Goal: Task Accomplishment & Management: Use online tool/utility

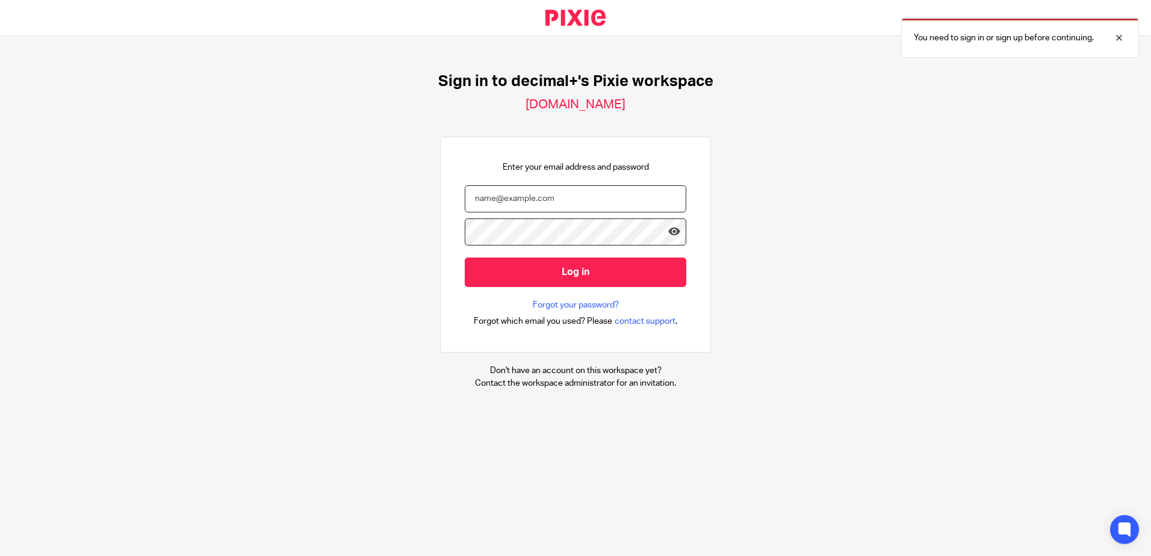
type input "[EMAIL_ADDRESS][DOMAIN_NAME]"
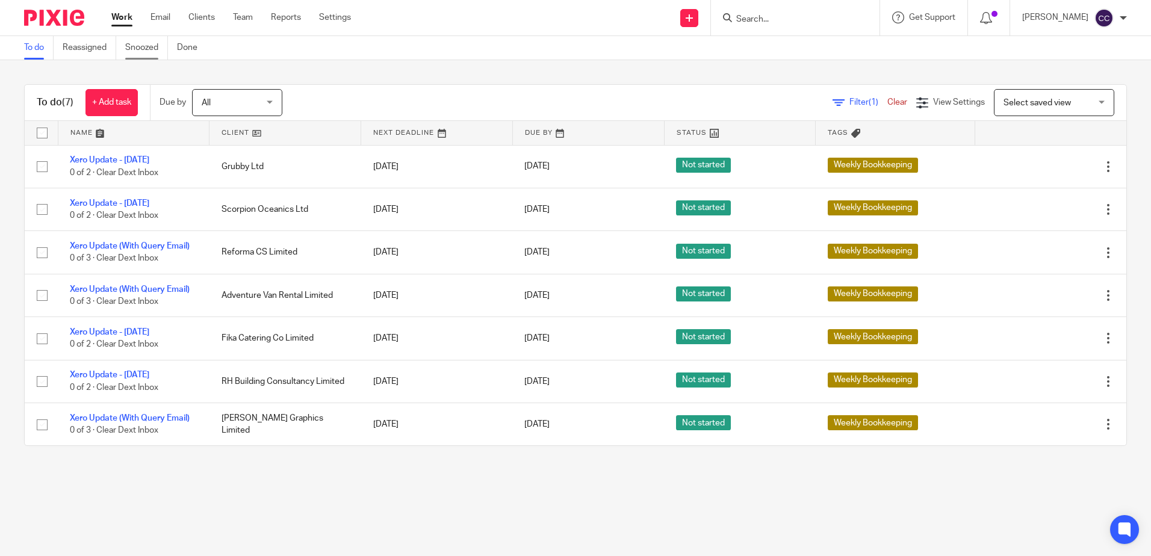
click at [142, 45] on link "Snoozed" at bounding box center [146, 47] width 43 height 23
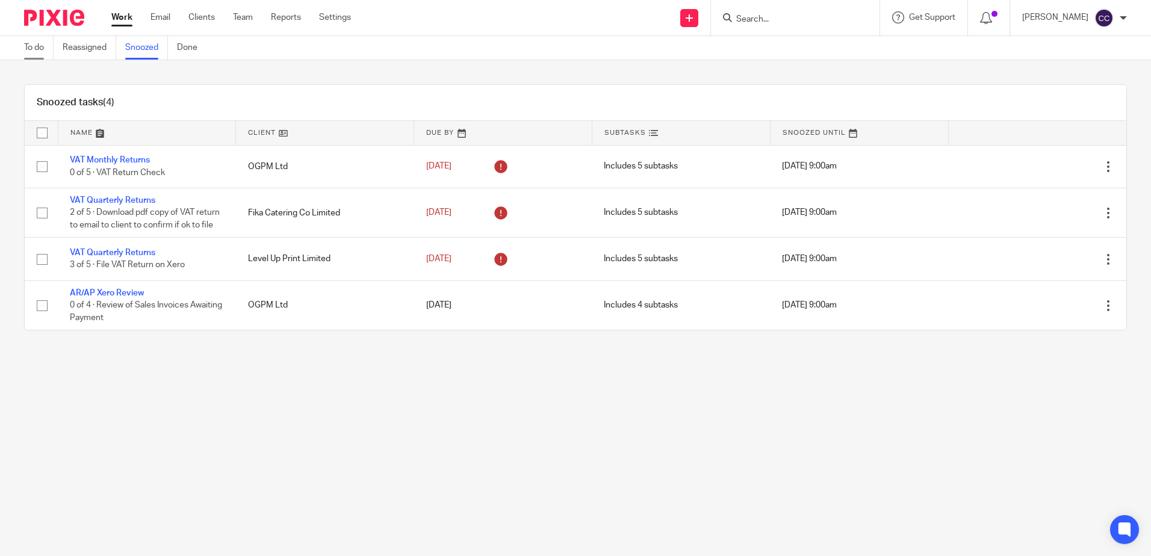
click at [36, 47] on link "To do" at bounding box center [39, 47] width 30 height 23
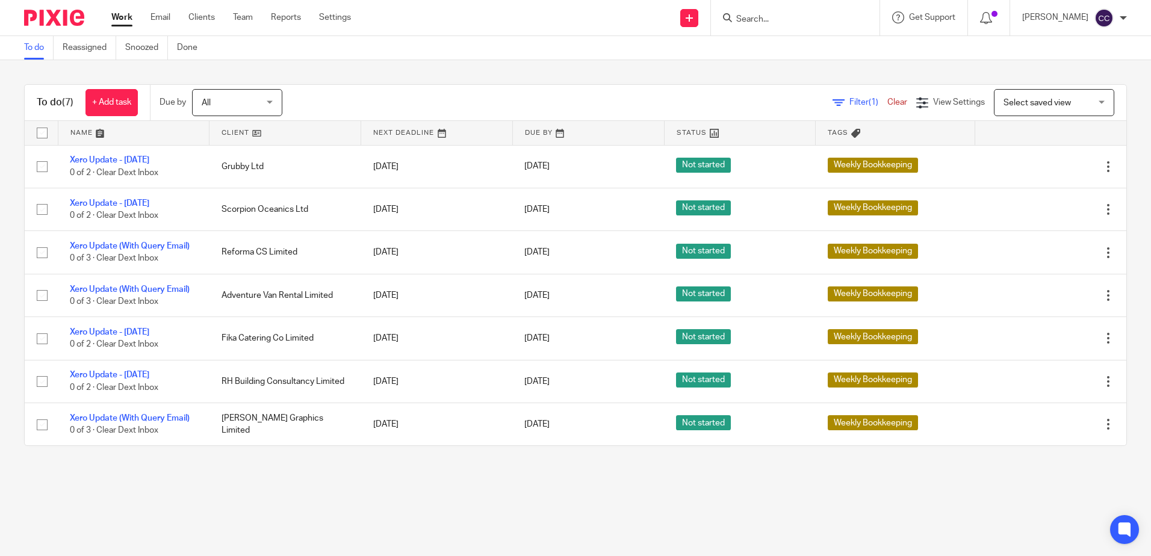
click at [237, 127] on link at bounding box center [285, 133] width 151 height 24
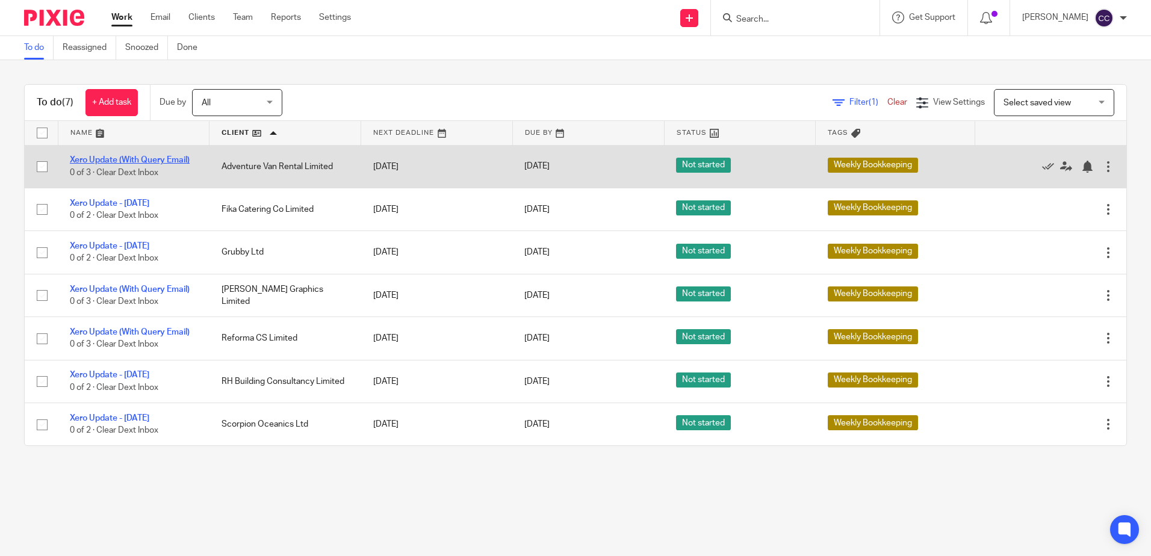
click at [160, 157] on link "Xero Update (With Query Email)" at bounding box center [130, 160] width 120 height 8
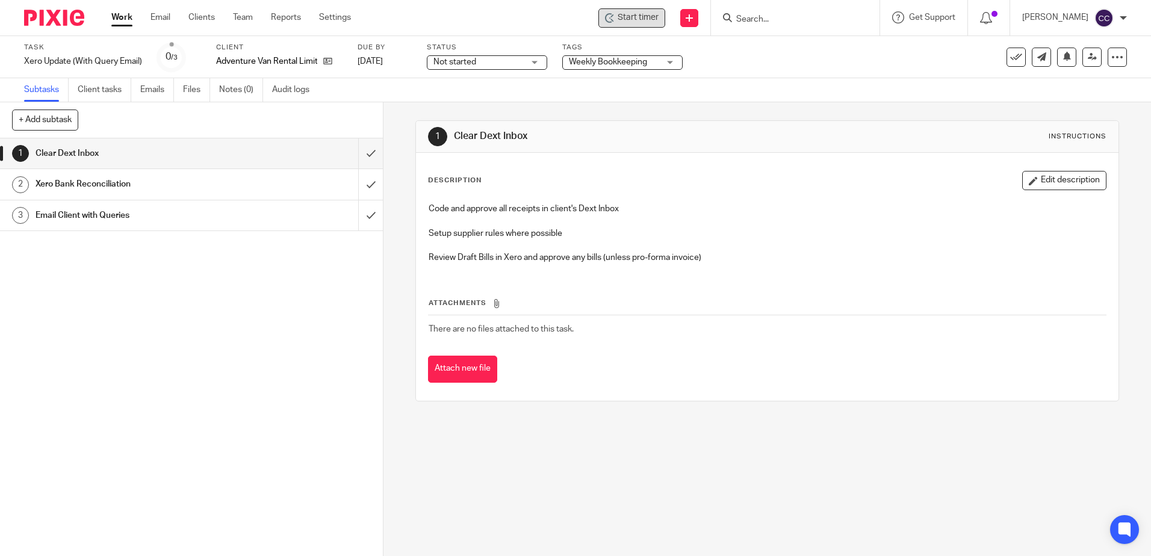
click at [633, 21] on div "Start timer" at bounding box center [632, 17] width 54 height 13
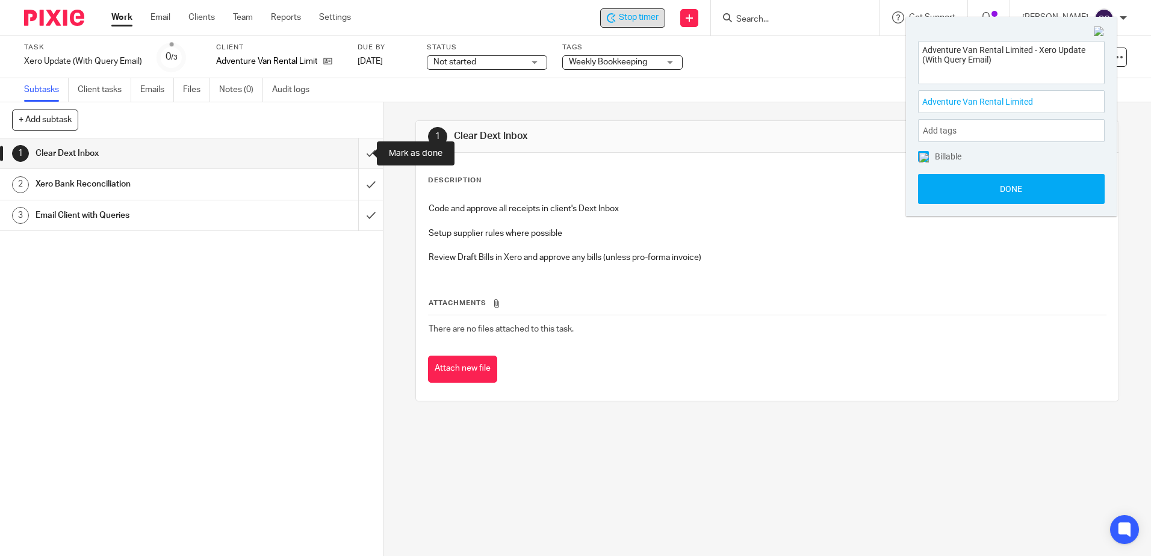
click at [359, 155] on input "submit" at bounding box center [191, 153] width 383 height 30
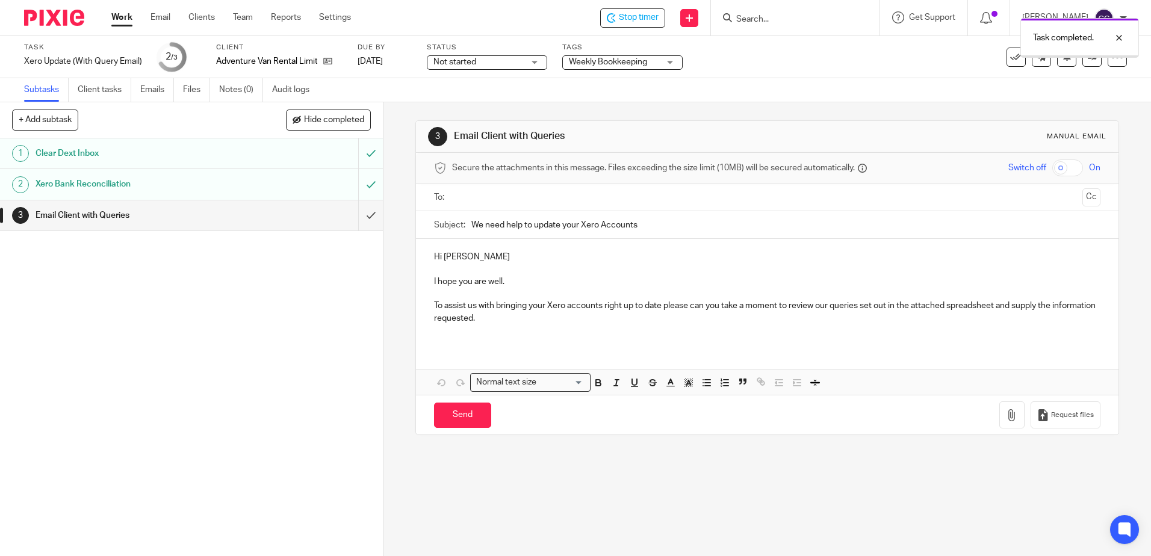
click at [502, 200] on input "text" at bounding box center [766, 198] width 621 height 14
click at [1006, 415] on icon "button" at bounding box center [1012, 418] width 12 height 12
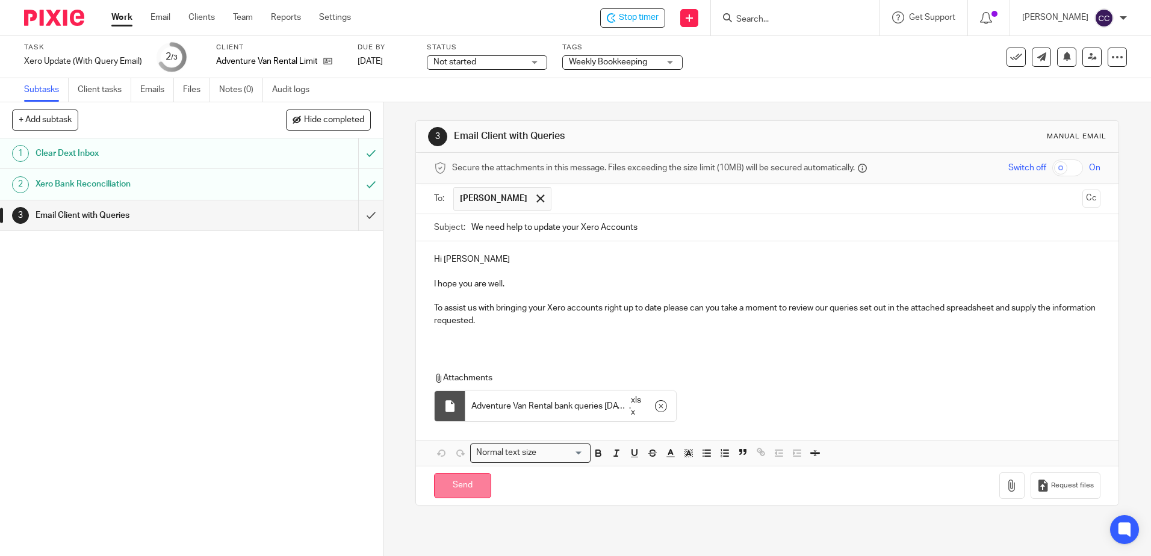
click at [470, 487] on input "Send" at bounding box center [462, 486] width 57 height 26
type input "Sent"
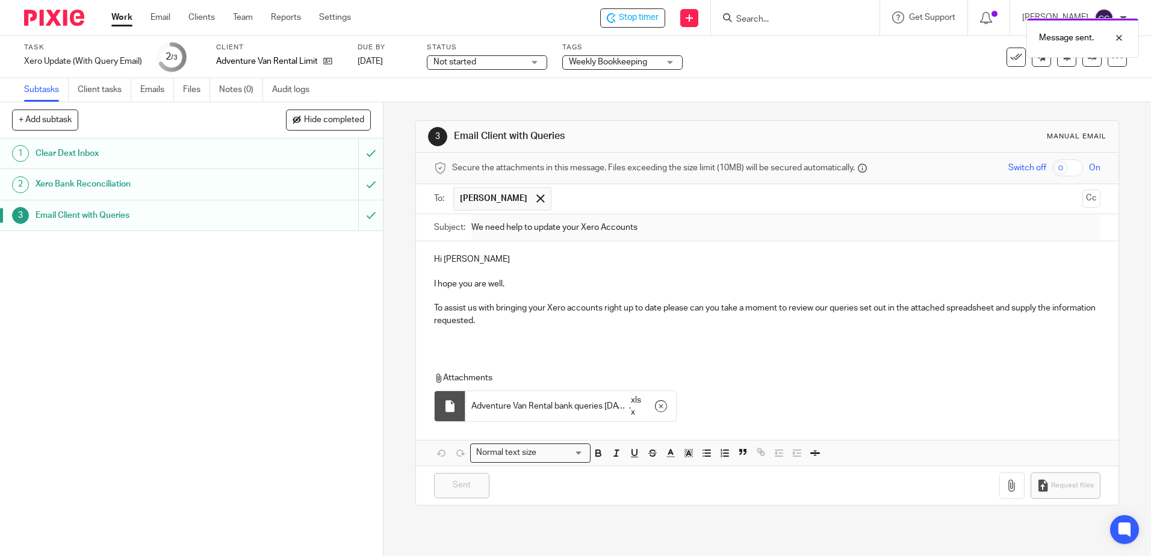
click at [120, 17] on link "Work" at bounding box center [121, 17] width 21 height 12
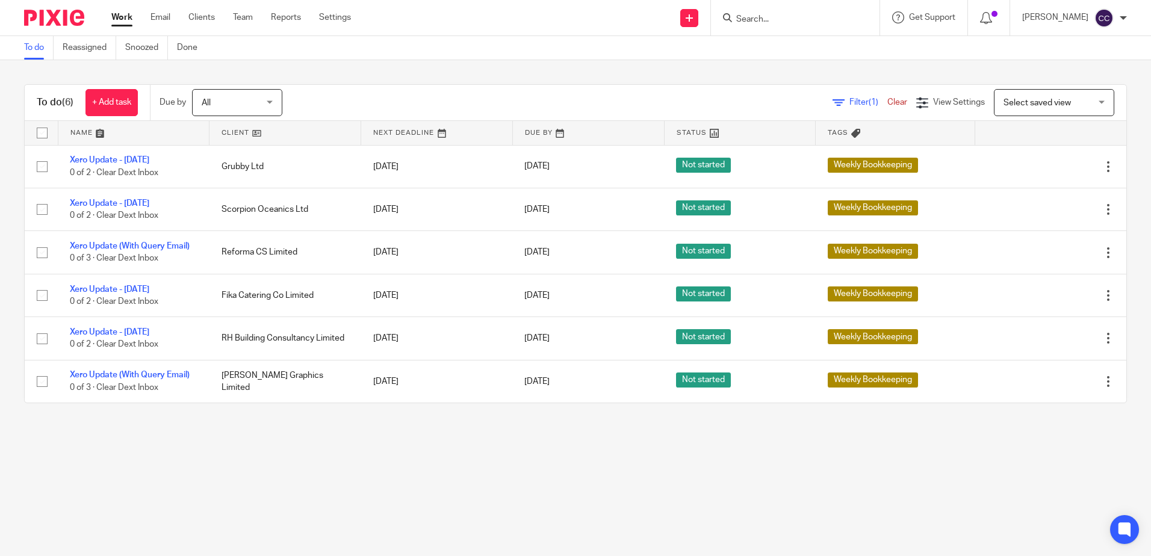
click at [222, 131] on link at bounding box center [285, 133] width 151 height 24
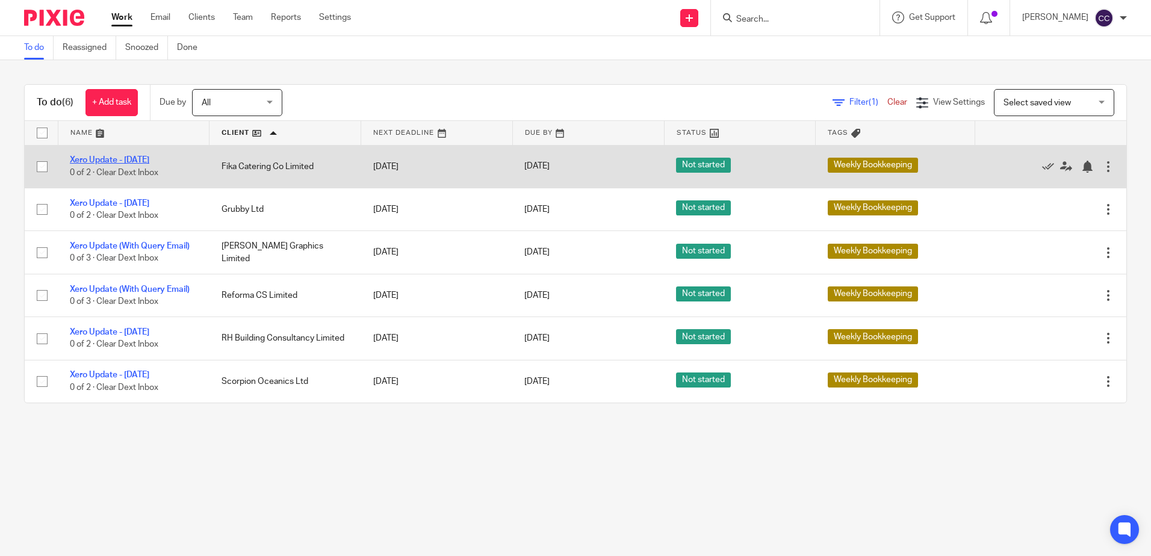
click at [140, 158] on link "Xero Update - [DATE]" at bounding box center [109, 160] width 79 height 8
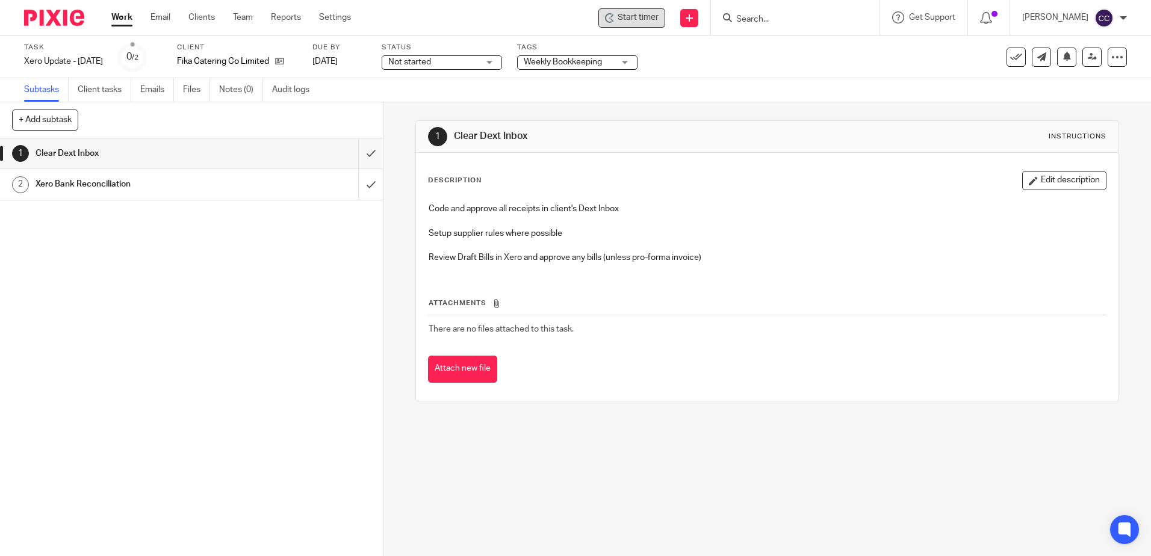
click at [653, 20] on span "Start timer" at bounding box center [638, 17] width 41 height 13
click at [654, 20] on span "Start timer" at bounding box center [638, 17] width 41 height 13
click at [356, 154] on input "submit" at bounding box center [191, 153] width 383 height 30
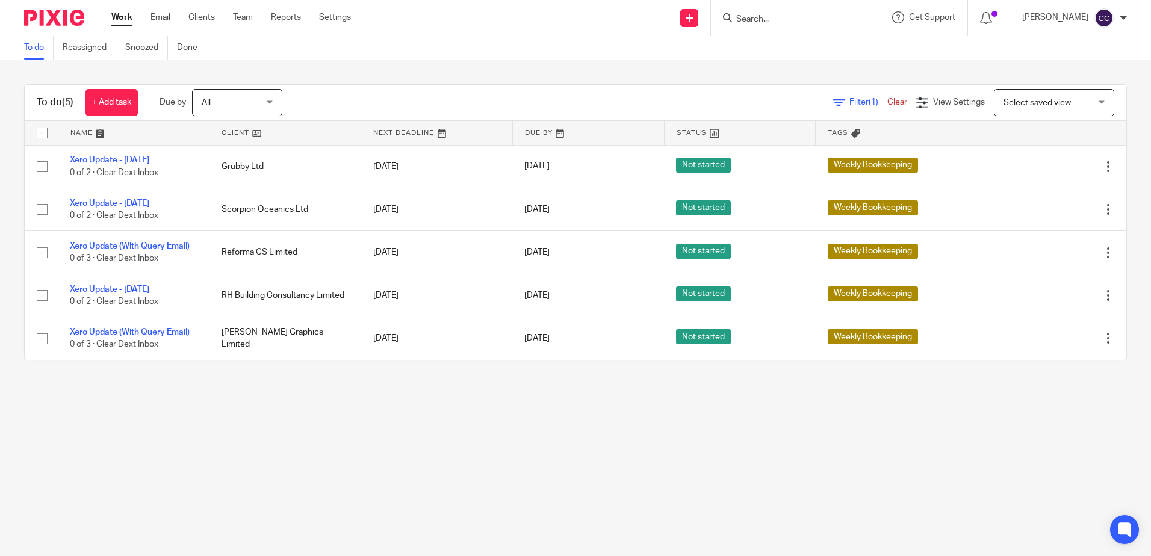
click at [237, 137] on link at bounding box center [285, 133] width 151 height 24
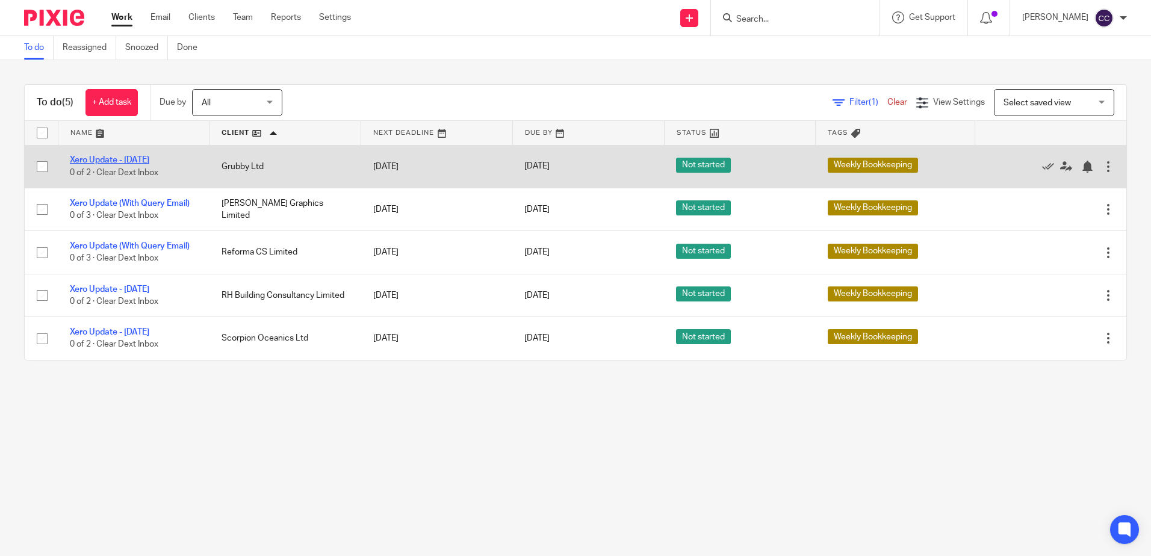
click at [135, 161] on link "Xero Update - [DATE]" at bounding box center [109, 160] width 79 height 8
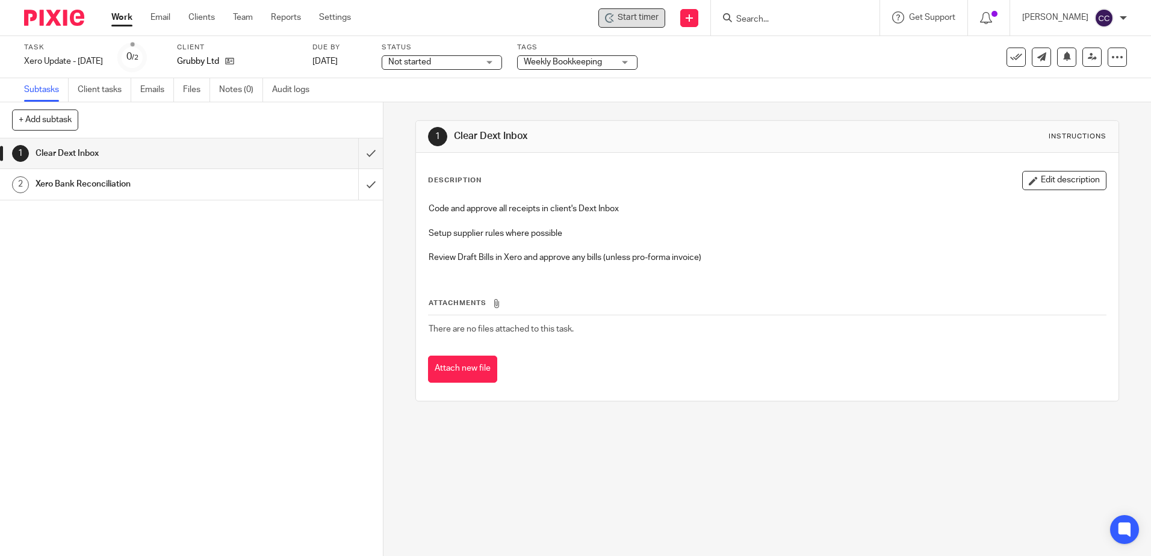
click at [630, 25] on div "Start timer" at bounding box center [631, 17] width 67 height 19
click at [615, 22] on icon at bounding box center [610, 18] width 10 height 10
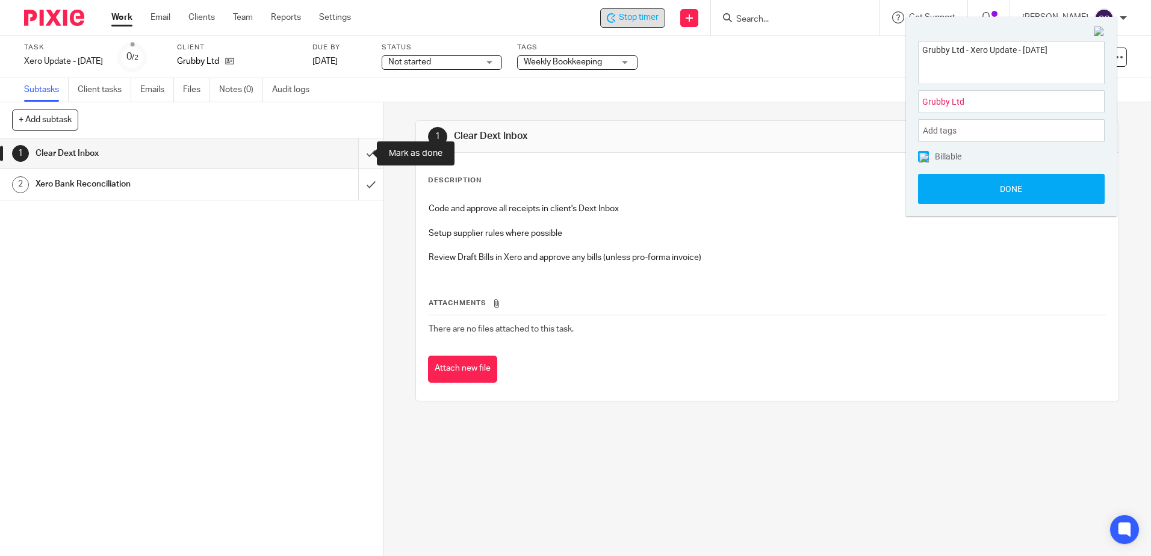
click at [354, 155] on input "submit" at bounding box center [191, 153] width 383 height 30
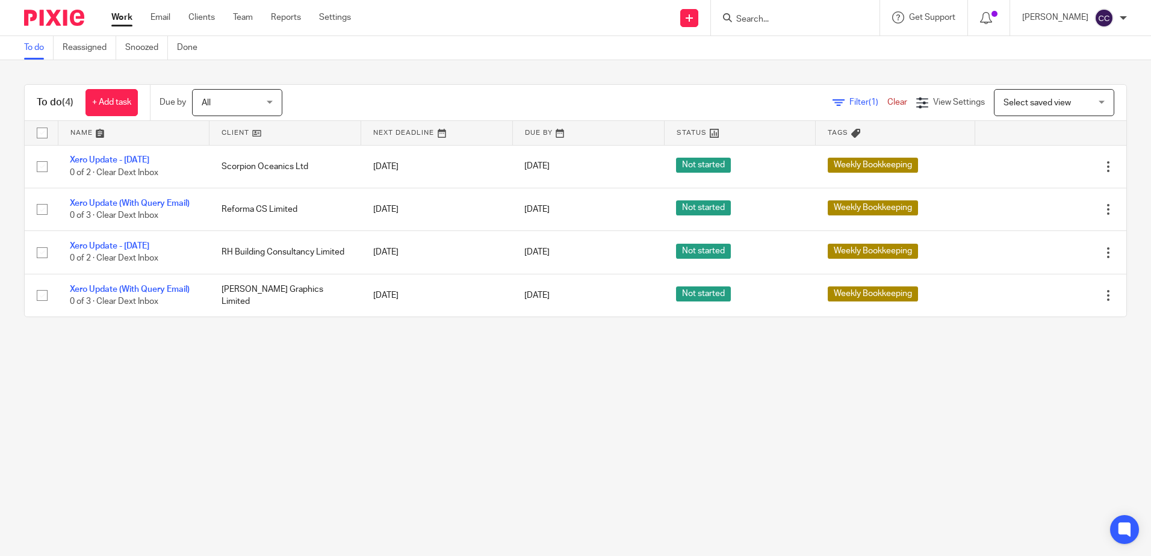
click at [231, 134] on link at bounding box center [285, 133] width 151 height 24
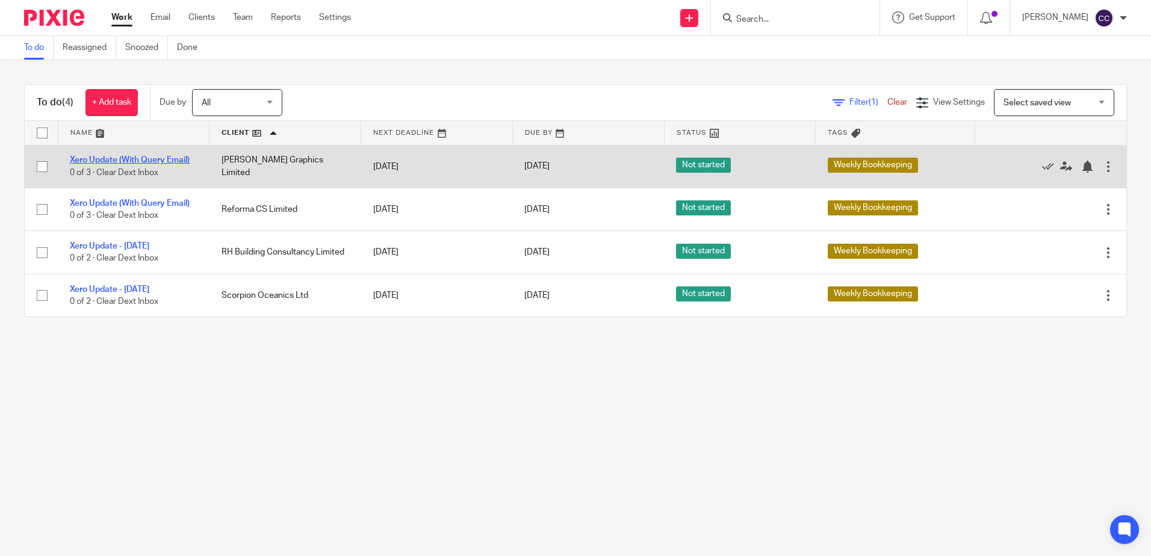
click at [132, 157] on link "Xero Update (With Query Email)" at bounding box center [130, 160] width 120 height 8
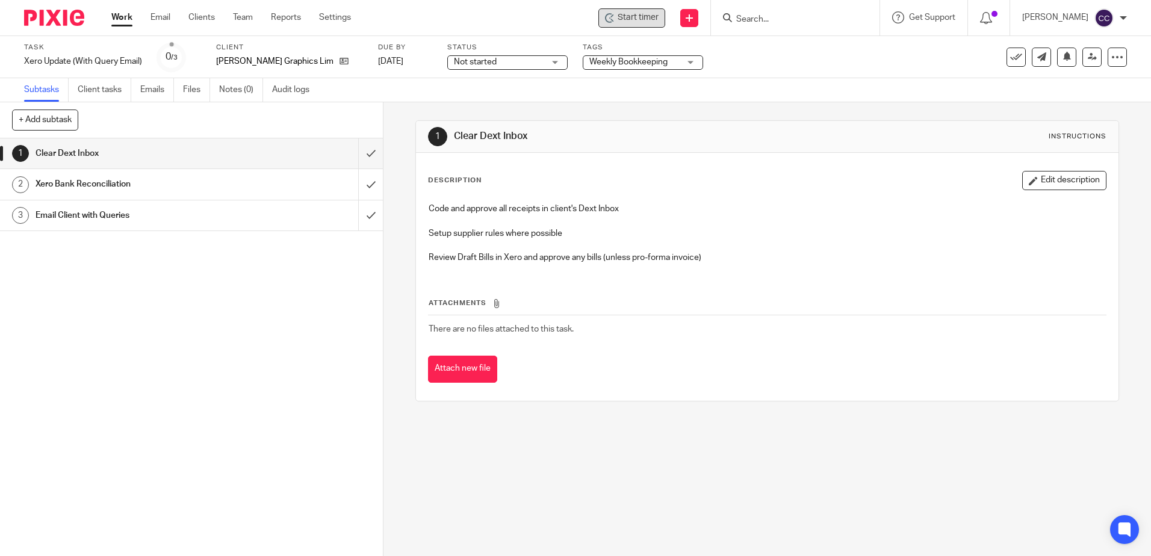
click at [653, 19] on span "Start timer" at bounding box center [638, 17] width 41 height 13
click at [645, 17] on span "Start timer" at bounding box center [638, 17] width 41 height 13
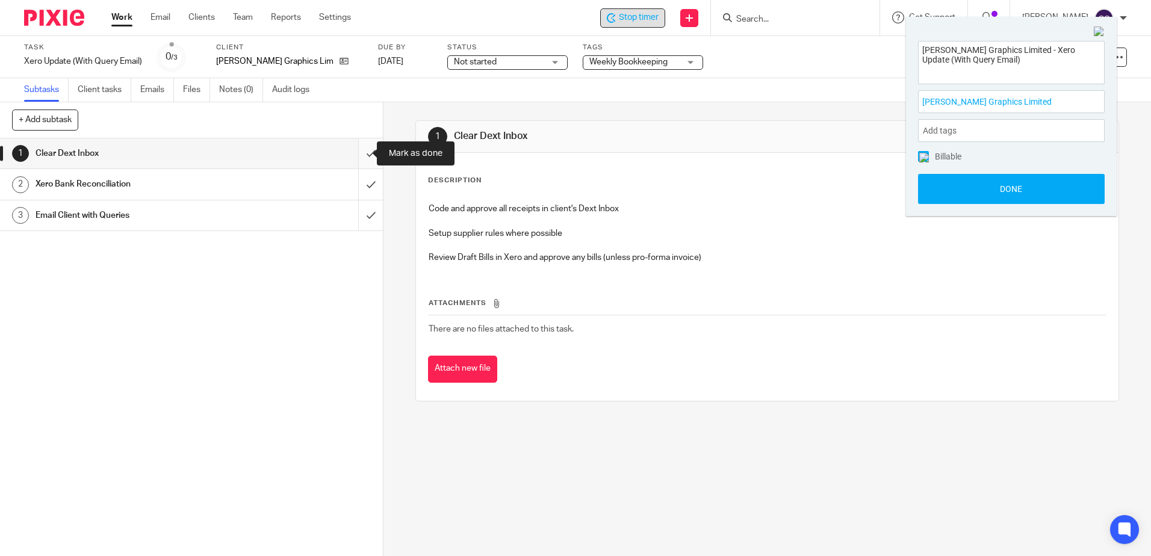
drag, startPoint x: 362, startPoint y: 151, endPoint x: 361, endPoint y: 167, distance: 16.4
click at [362, 151] on input "submit" at bounding box center [191, 153] width 383 height 30
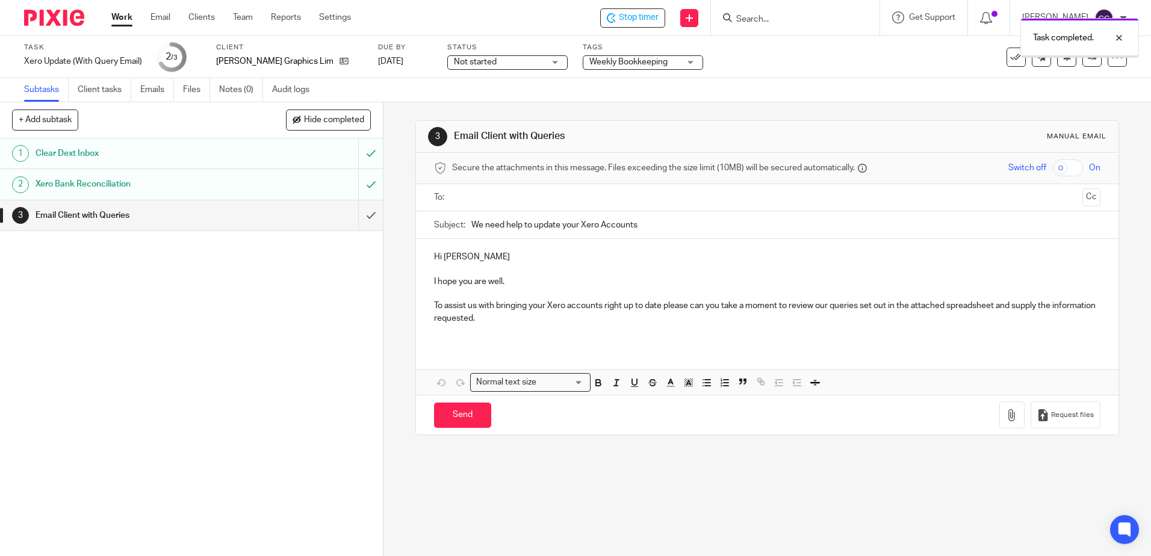
click at [490, 200] on input "text" at bounding box center [766, 198] width 621 height 14
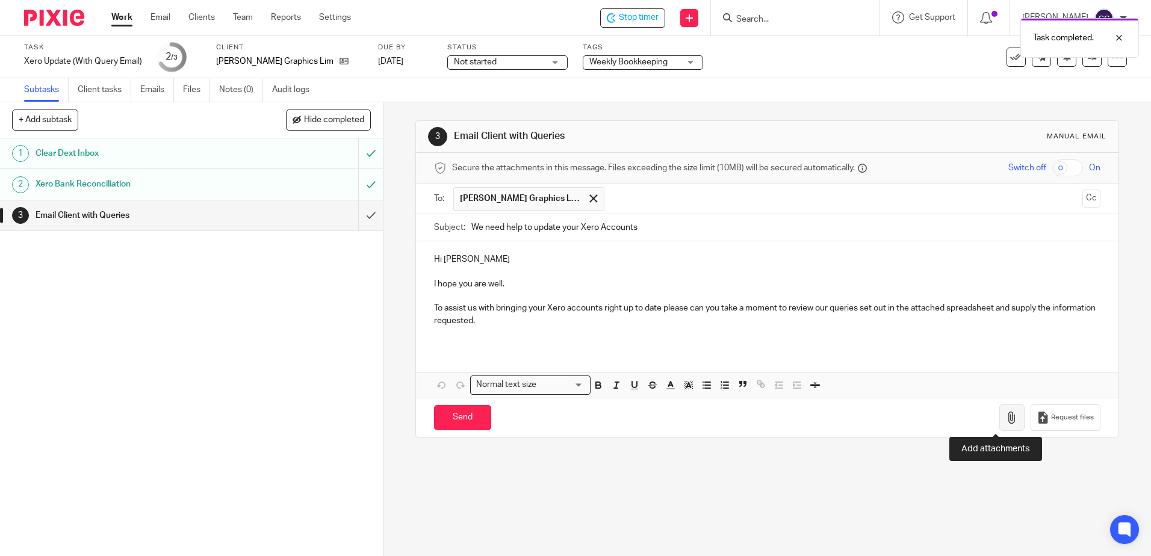
click at [999, 419] on button "button" at bounding box center [1011, 418] width 25 height 27
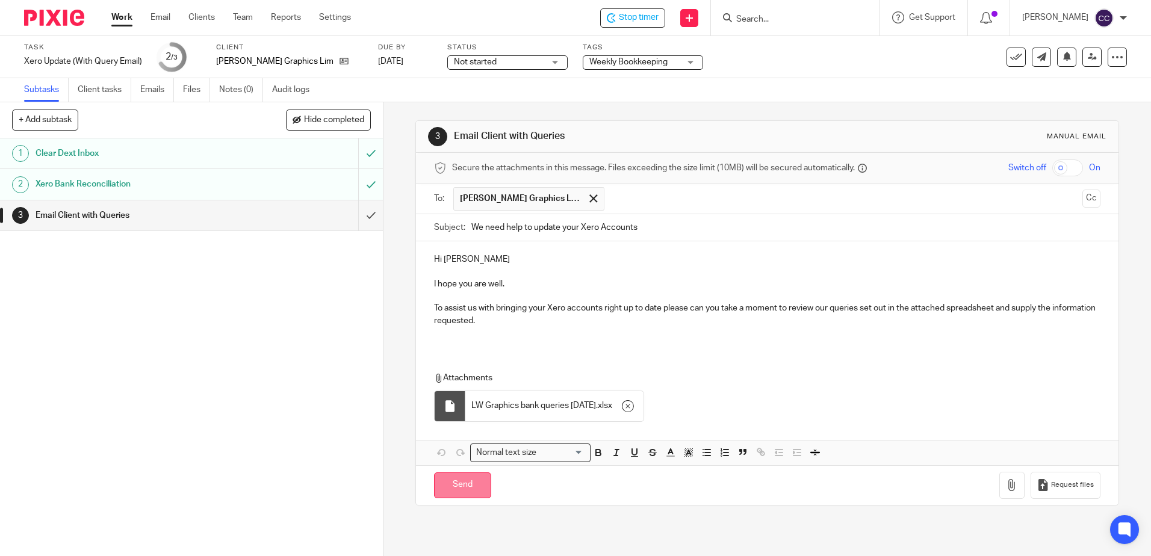
click at [447, 488] on input "Send" at bounding box center [462, 486] width 57 height 26
type input "Sent"
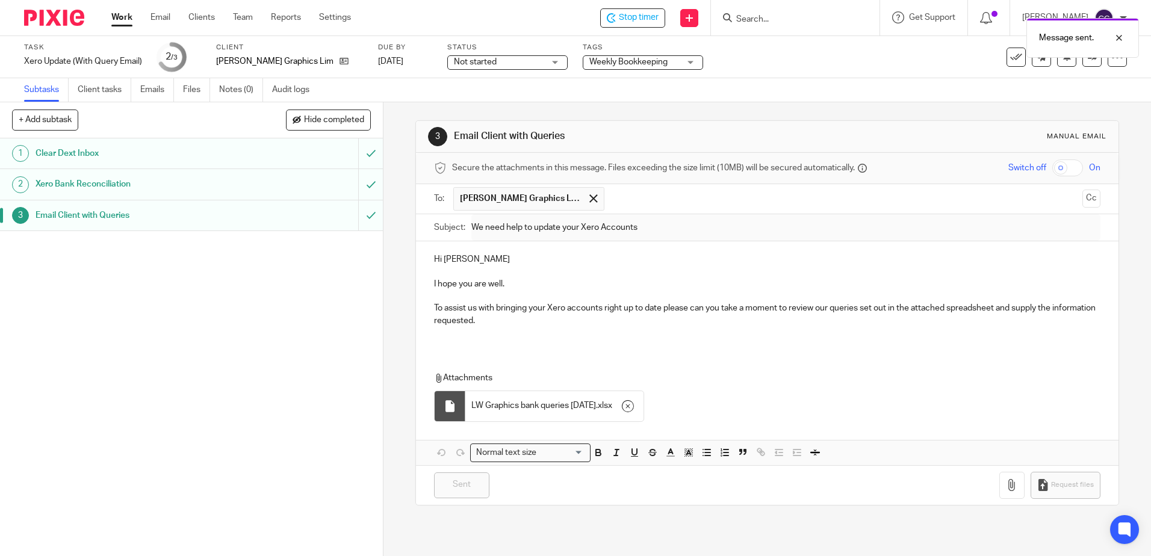
click at [119, 16] on link "Work" at bounding box center [121, 17] width 21 height 12
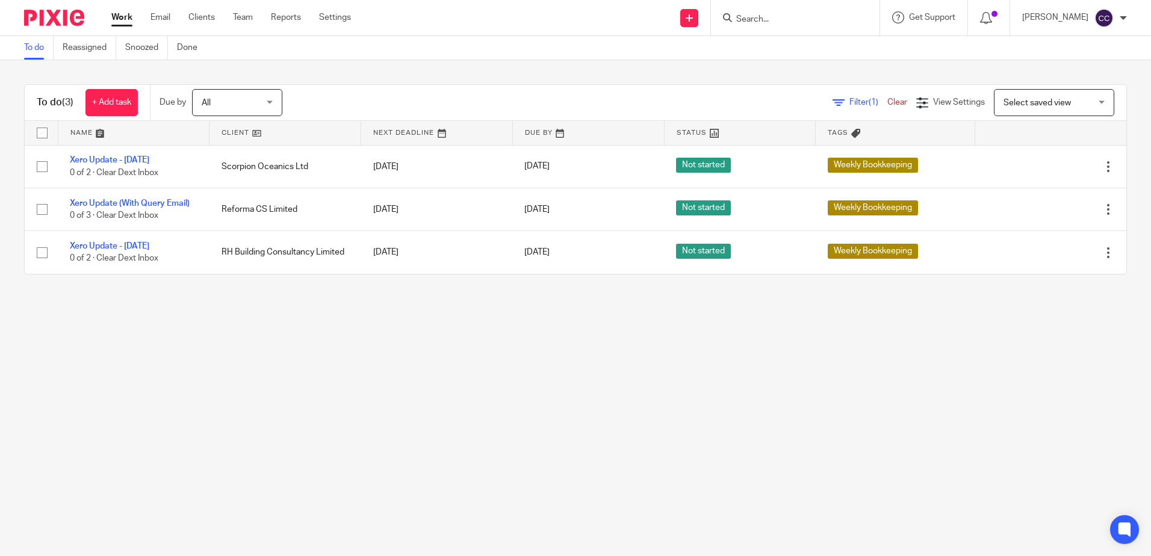
click at [230, 135] on link at bounding box center [285, 133] width 151 height 24
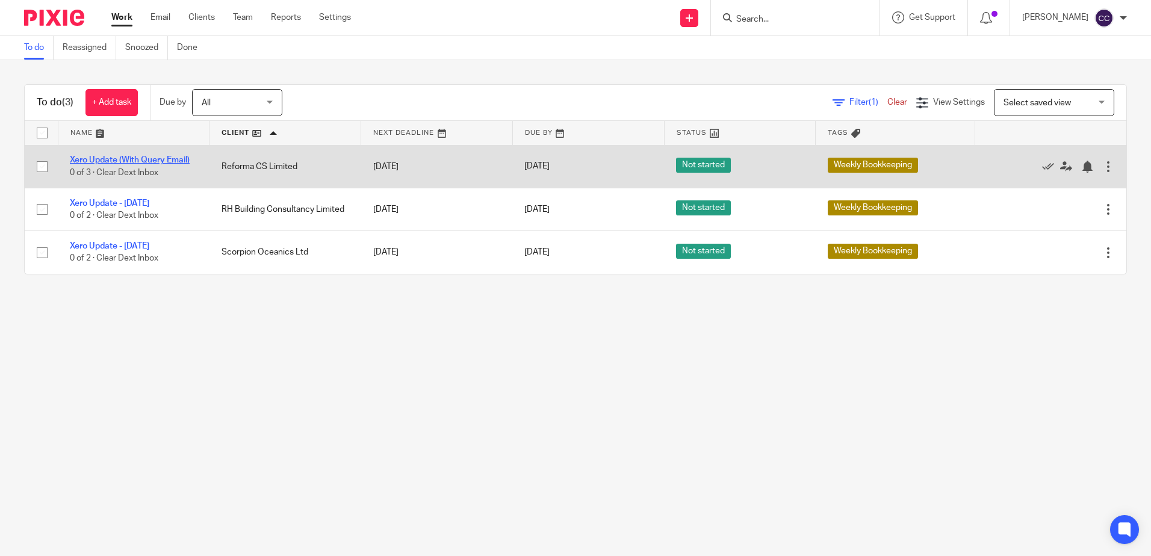
click at [134, 160] on link "Xero Update (With Query Email)" at bounding box center [130, 160] width 120 height 8
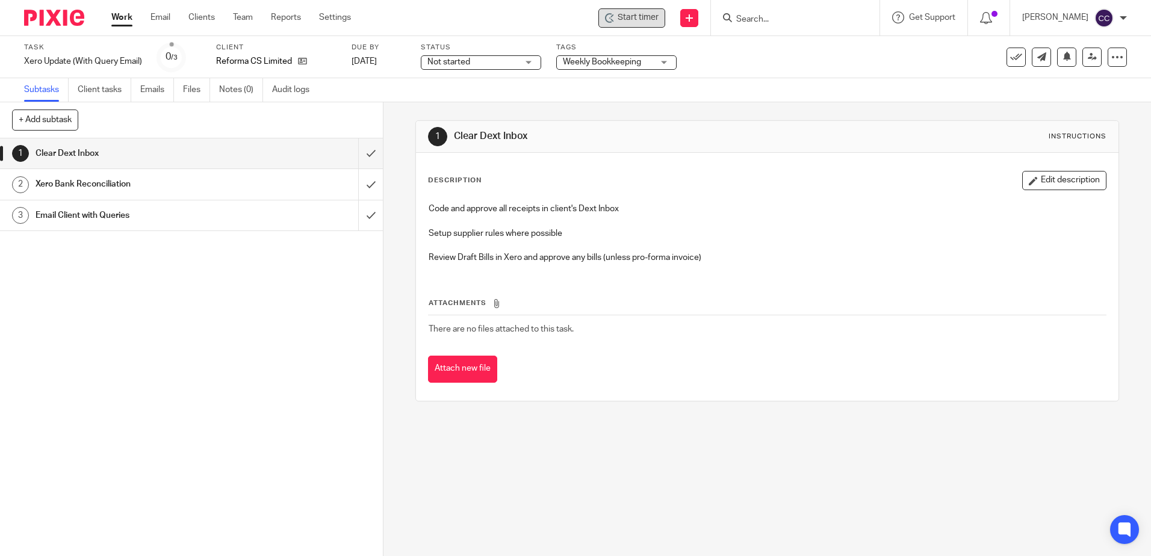
click at [657, 22] on span "Start timer" at bounding box center [638, 17] width 41 height 13
click at [649, 20] on span "Start timer" at bounding box center [638, 17] width 41 height 13
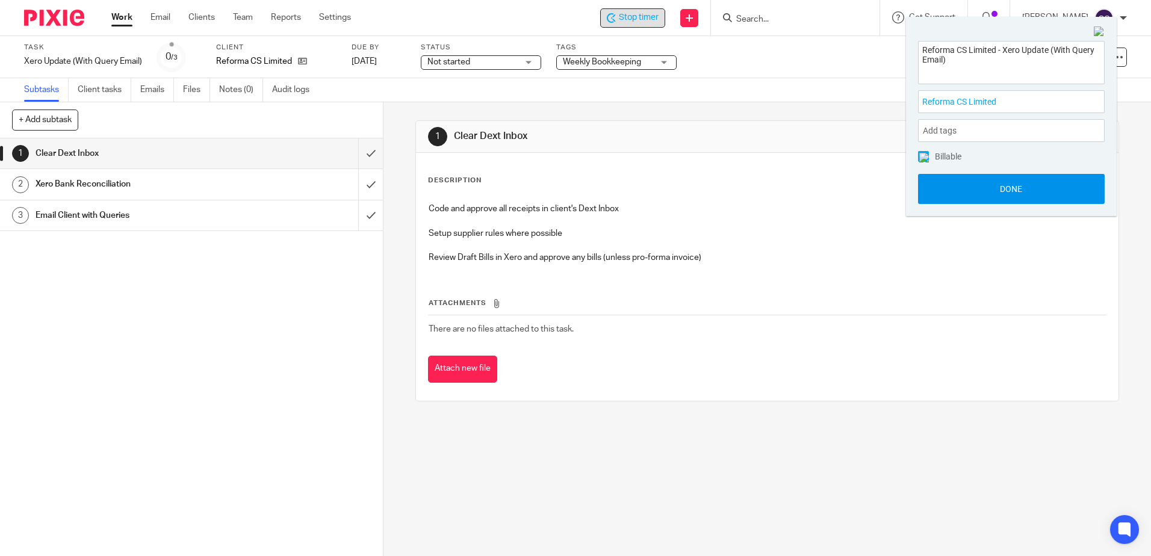
click at [961, 185] on button "Done" at bounding box center [1011, 189] width 187 height 30
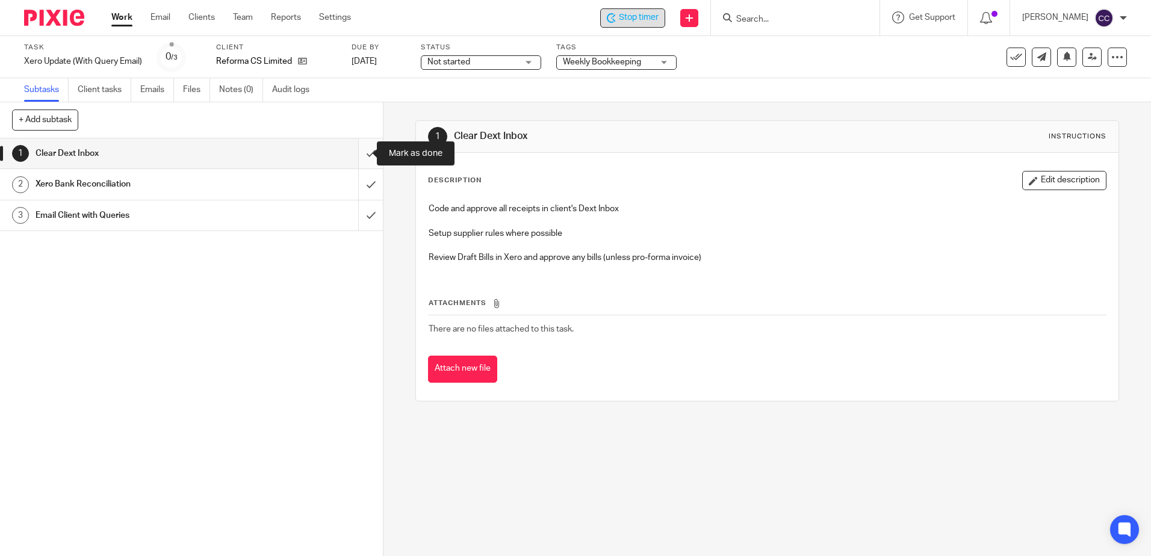
click at [358, 151] on input "submit" at bounding box center [191, 153] width 383 height 30
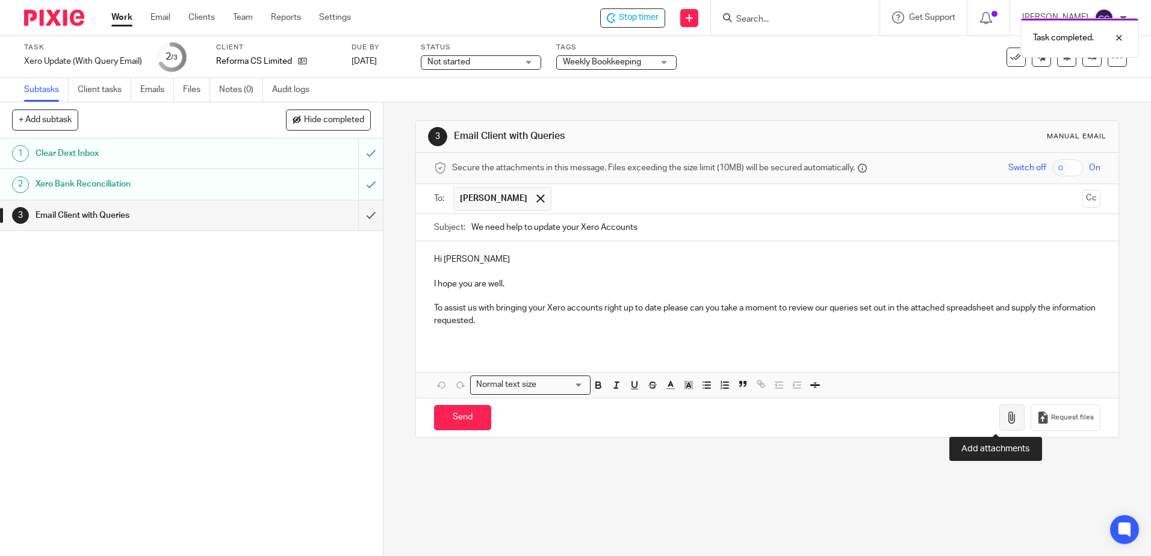
click at [999, 423] on button "button" at bounding box center [1011, 418] width 25 height 27
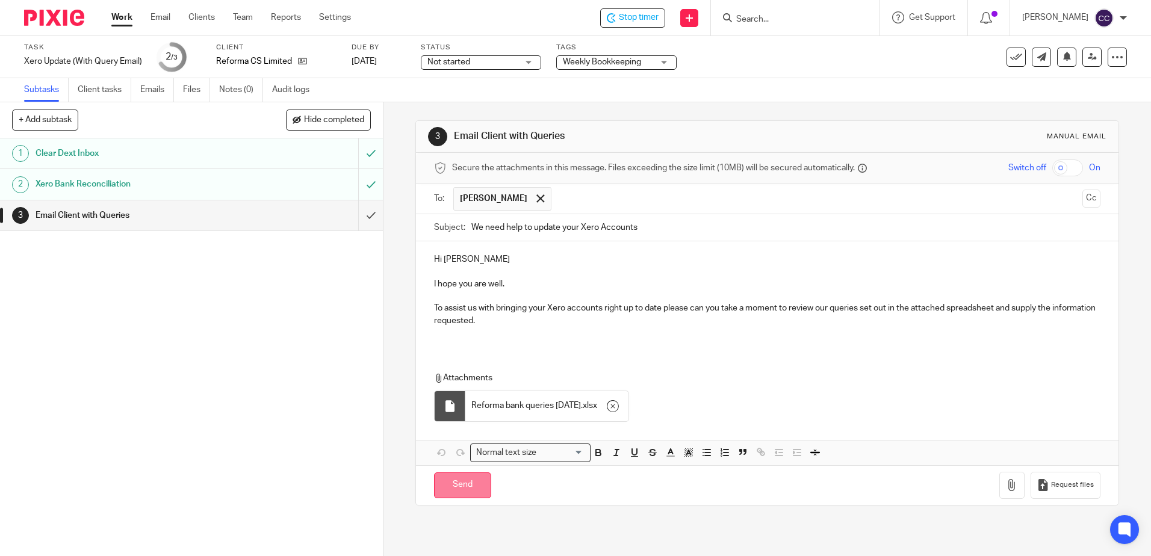
click at [457, 489] on input "Send" at bounding box center [462, 486] width 57 height 26
type input "Sent"
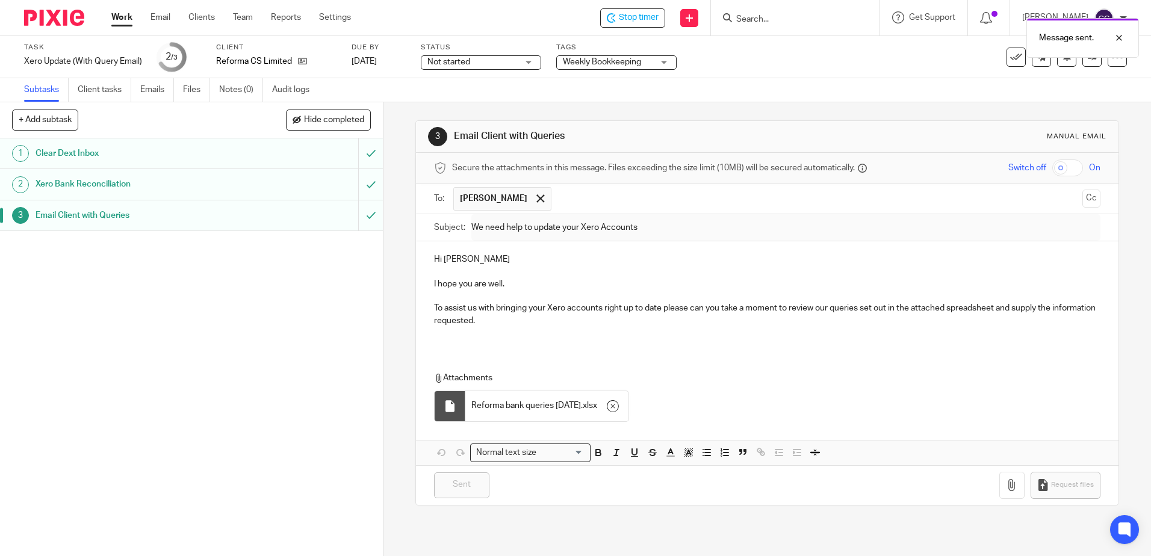
click at [123, 16] on link "Work" at bounding box center [121, 17] width 21 height 12
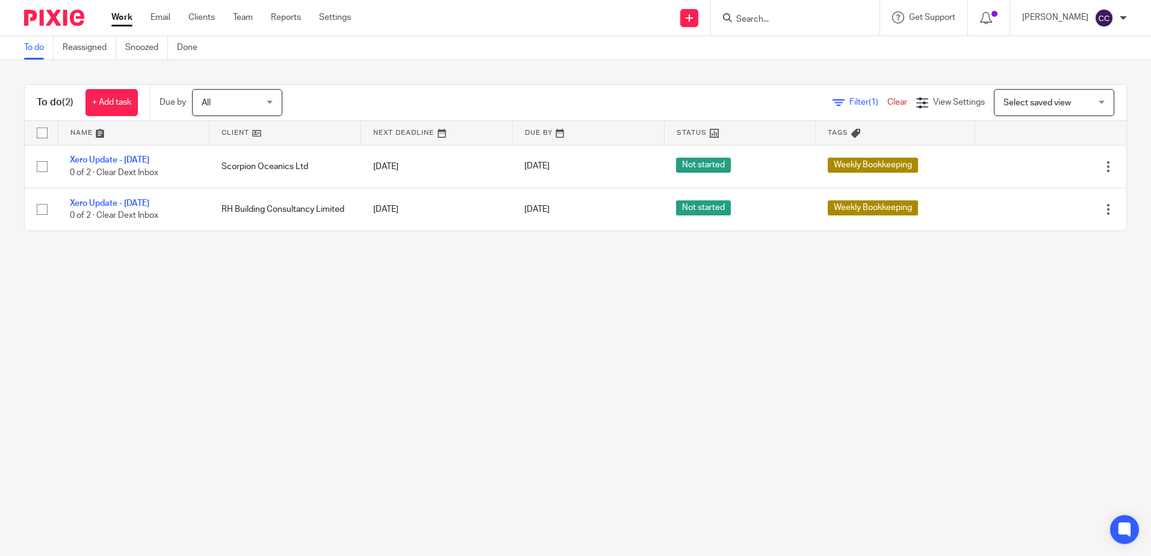
click at [224, 134] on link at bounding box center [285, 133] width 151 height 24
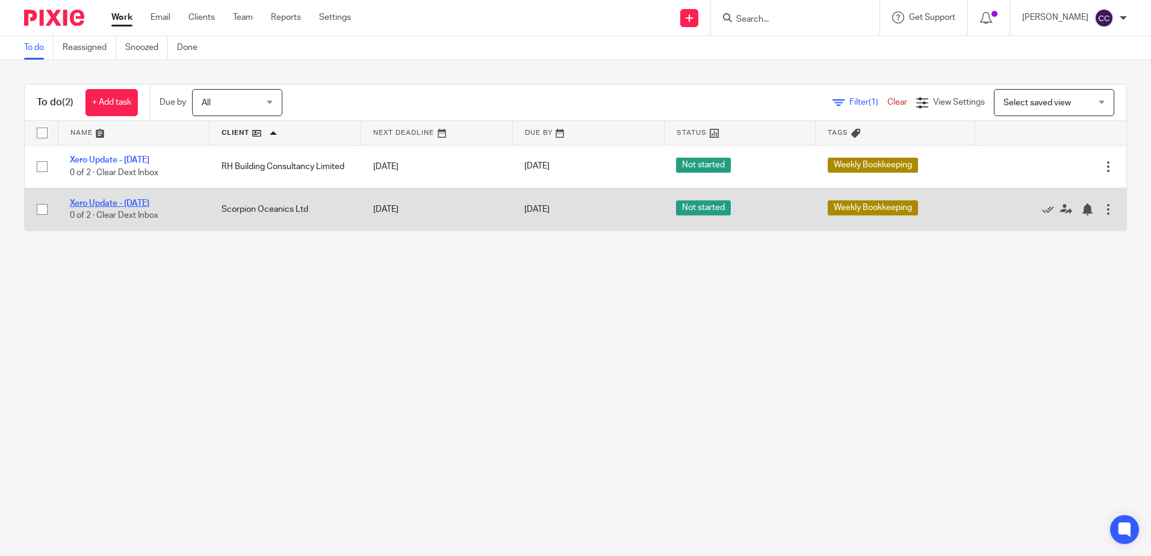
click at [123, 200] on link "Xero Update - [DATE]" at bounding box center [109, 203] width 79 height 8
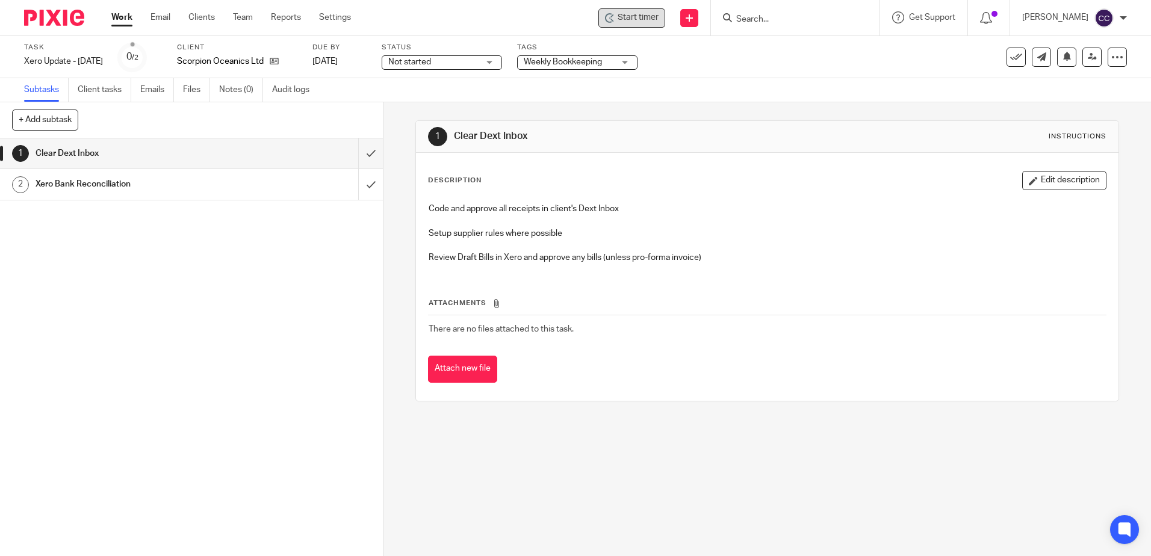
click at [656, 16] on span "Start timer" at bounding box center [638, 17] width 41 height 13
click at [647, 17] on span "Start timer" at bounding box center [638, 17] width 41 height 13
click at [359, 152] on input "submit" at bounding box center [191, 153] width 383 height 30
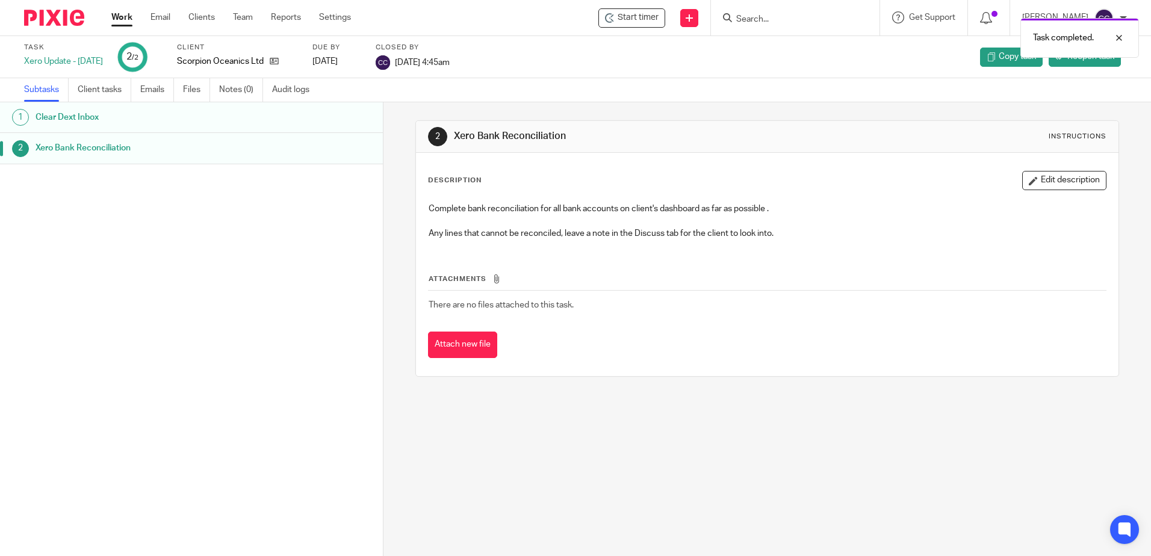
click at [119, 15] on link "Work" at bounding box center [121, 17] width 21 height 12
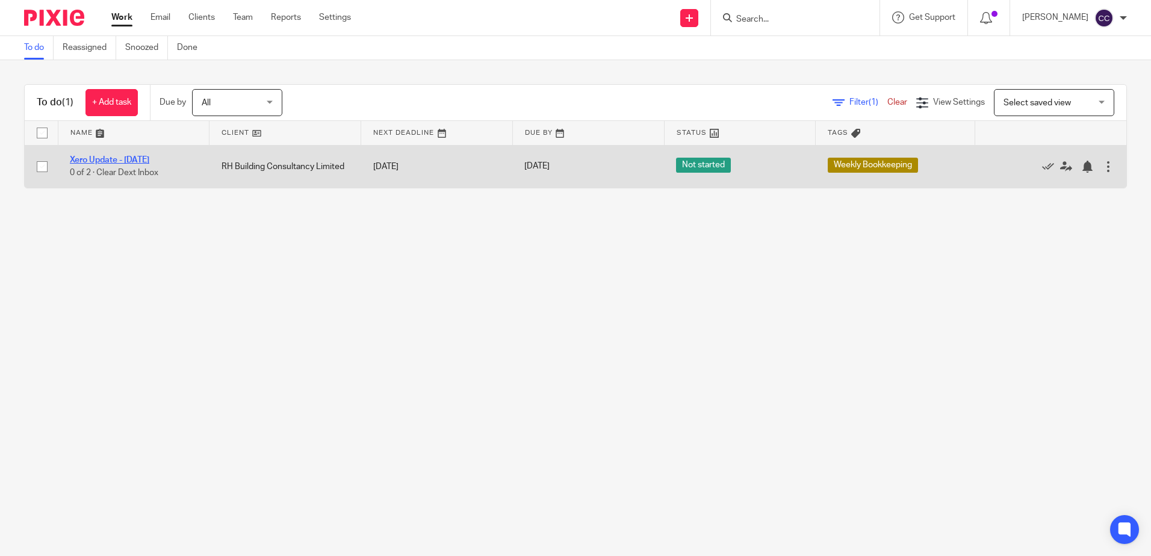
click at [110, 157] on link "Xero Update - [DATE]" at bounding box center [109, 160] width 79 height 8
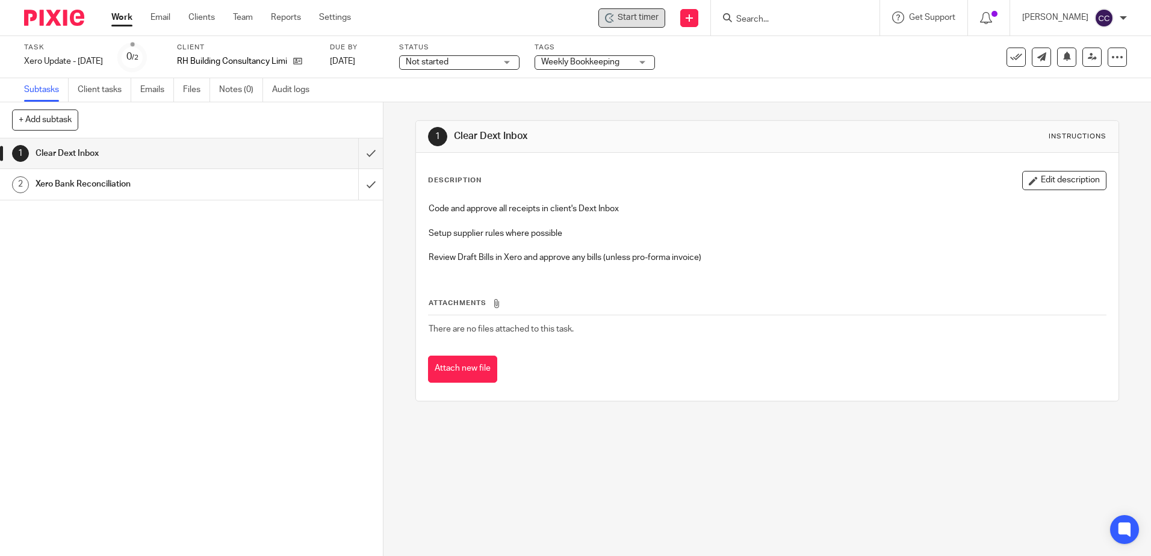
click at [659, 16] on span "Start timer" at bounding box center [638, 17] width 41 height 13
click at [653, 21] on span "Start timer" at bounding box center [638, 17] width 41 height 13
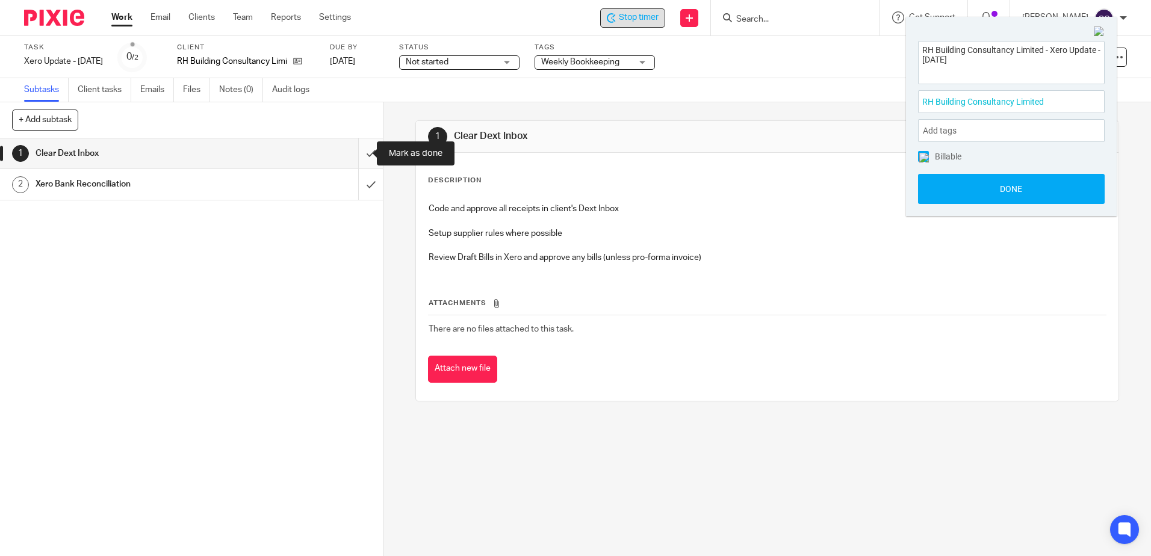
click at [359, 149] on input "submit" at bounding box center [191, 153] width 383 height 30
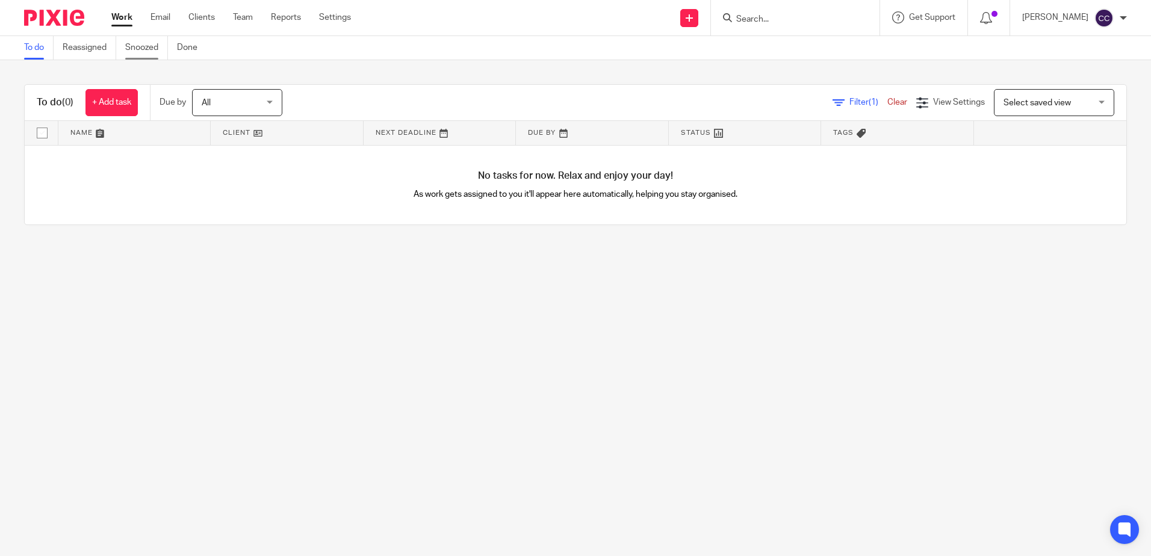
click at [151, 45] on link "Snoozed" at bounding box center [146, 47] width 43 height 23
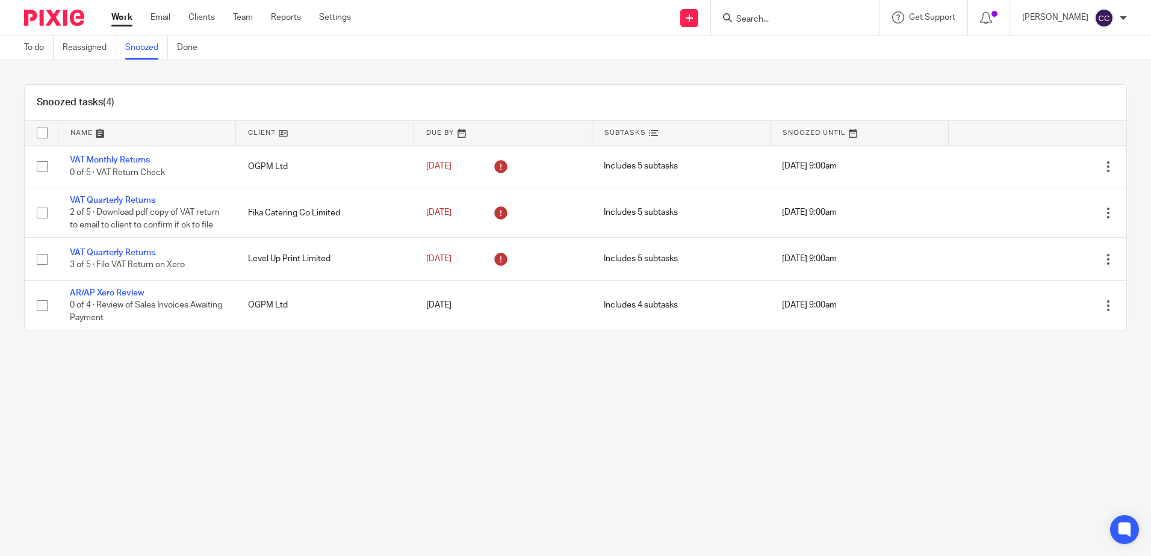
click at [126, 20] on link "Work" at bounding box center [121, 17] width 21 height 12
